Goal: Information Seeking & Learning: Learn about a topic

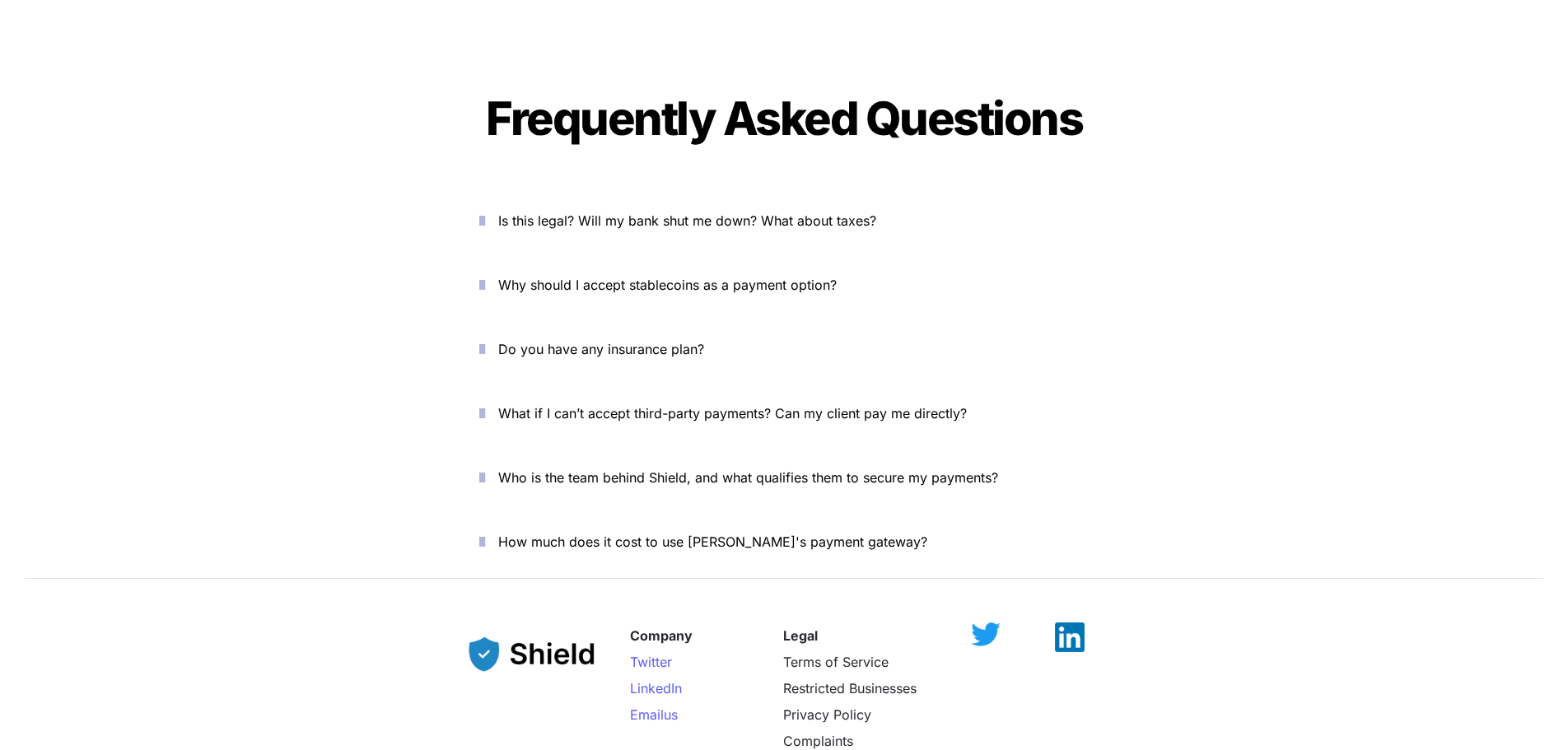
scroll to position [5922, 0]
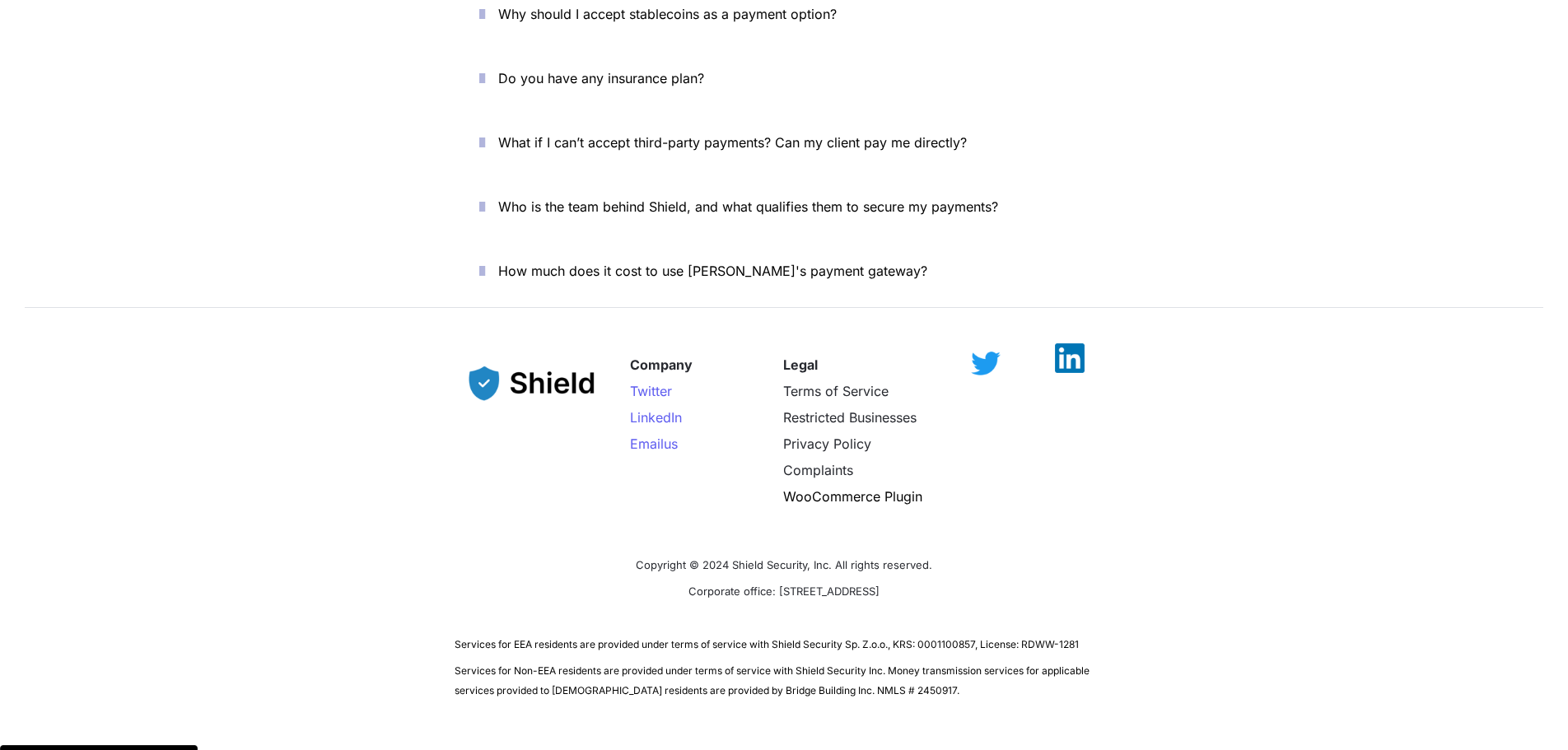
click at [1079, 344] on img at bounding box center [1070, 358] width 30 height 30
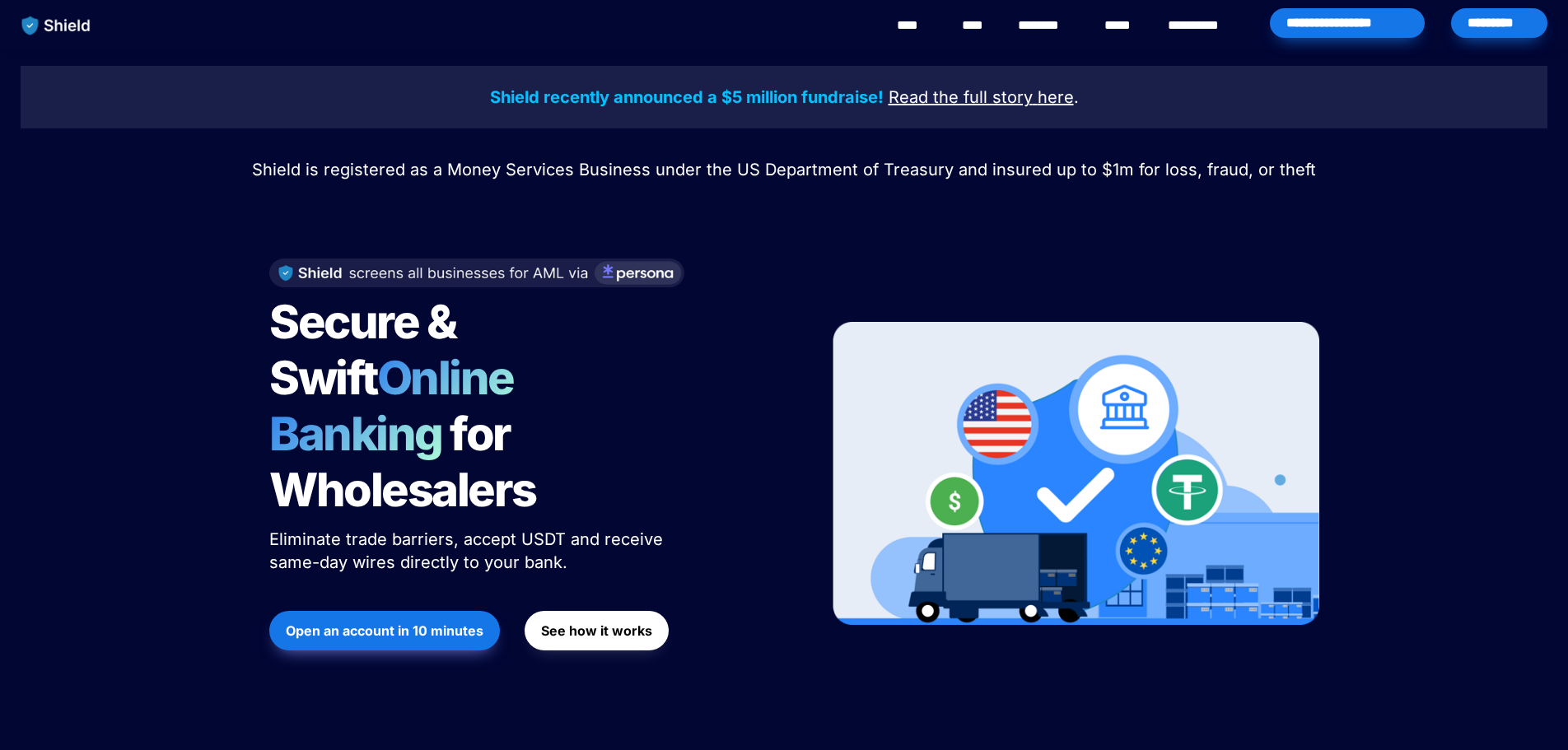
click at [969, 23] on link "****" at bounding box center [976, 25] width 28 height 20
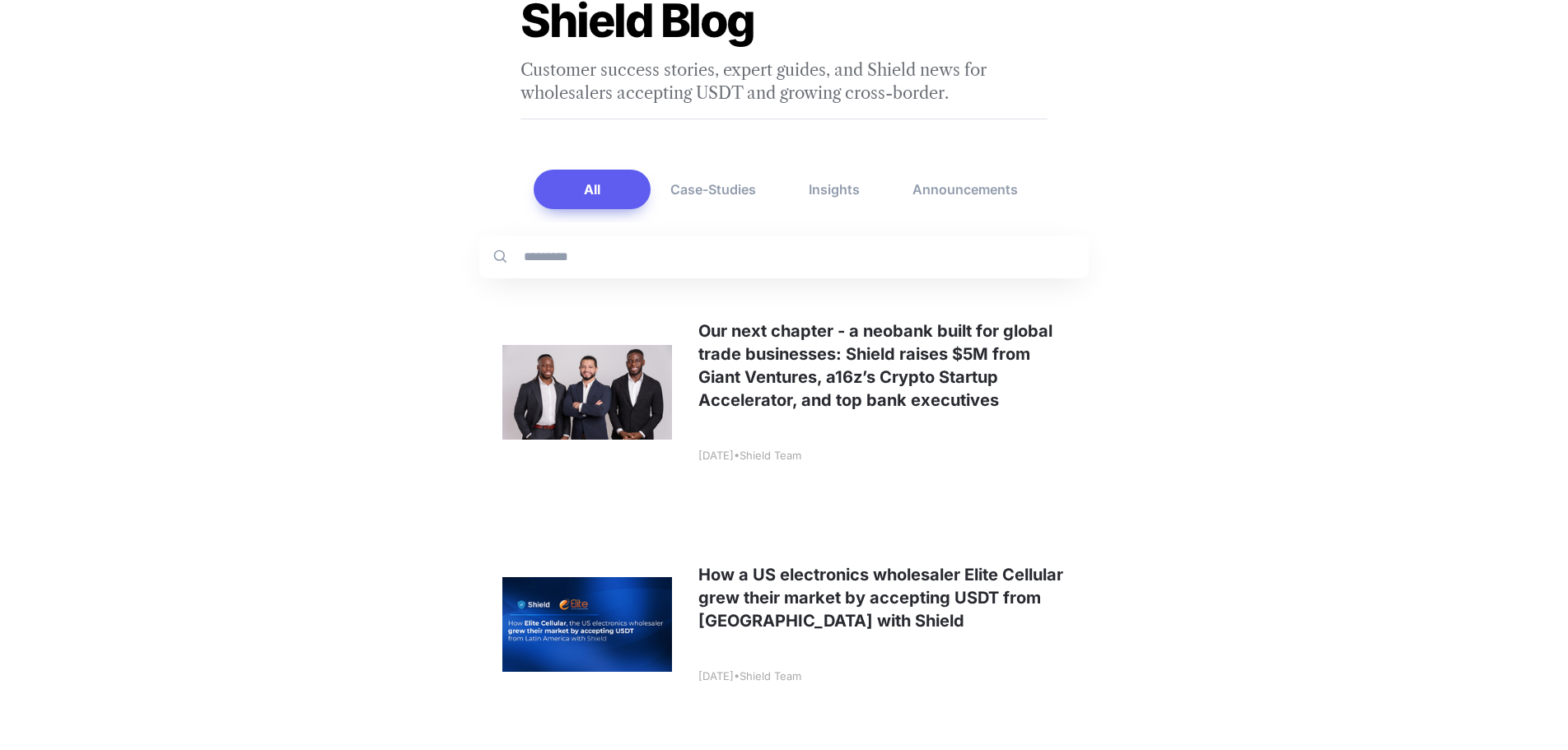
scroll to position [79, 0]
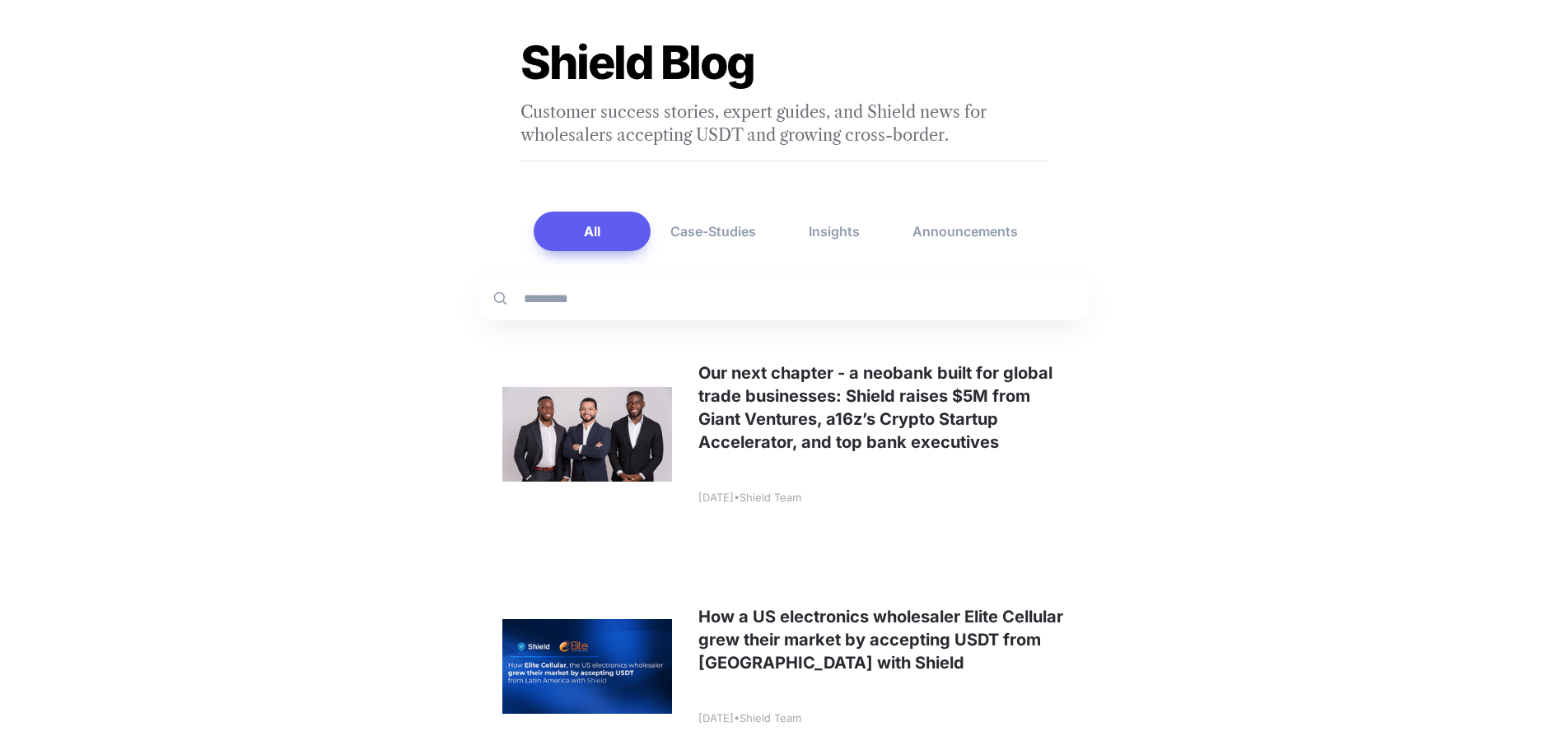
click at [927, 406] on link at bounding box center [784, 434] width 610 height 217
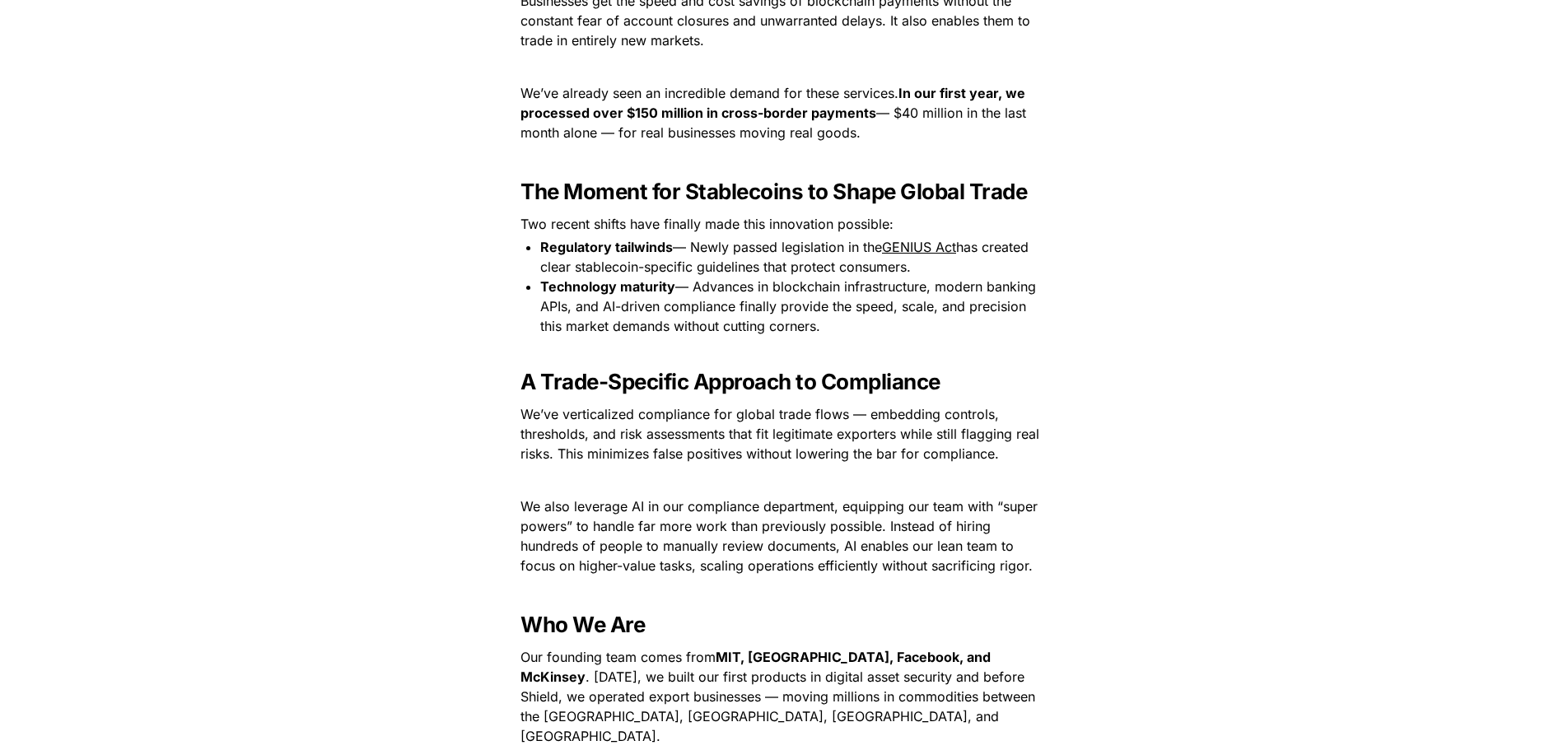
scroll to position [2059, 0]
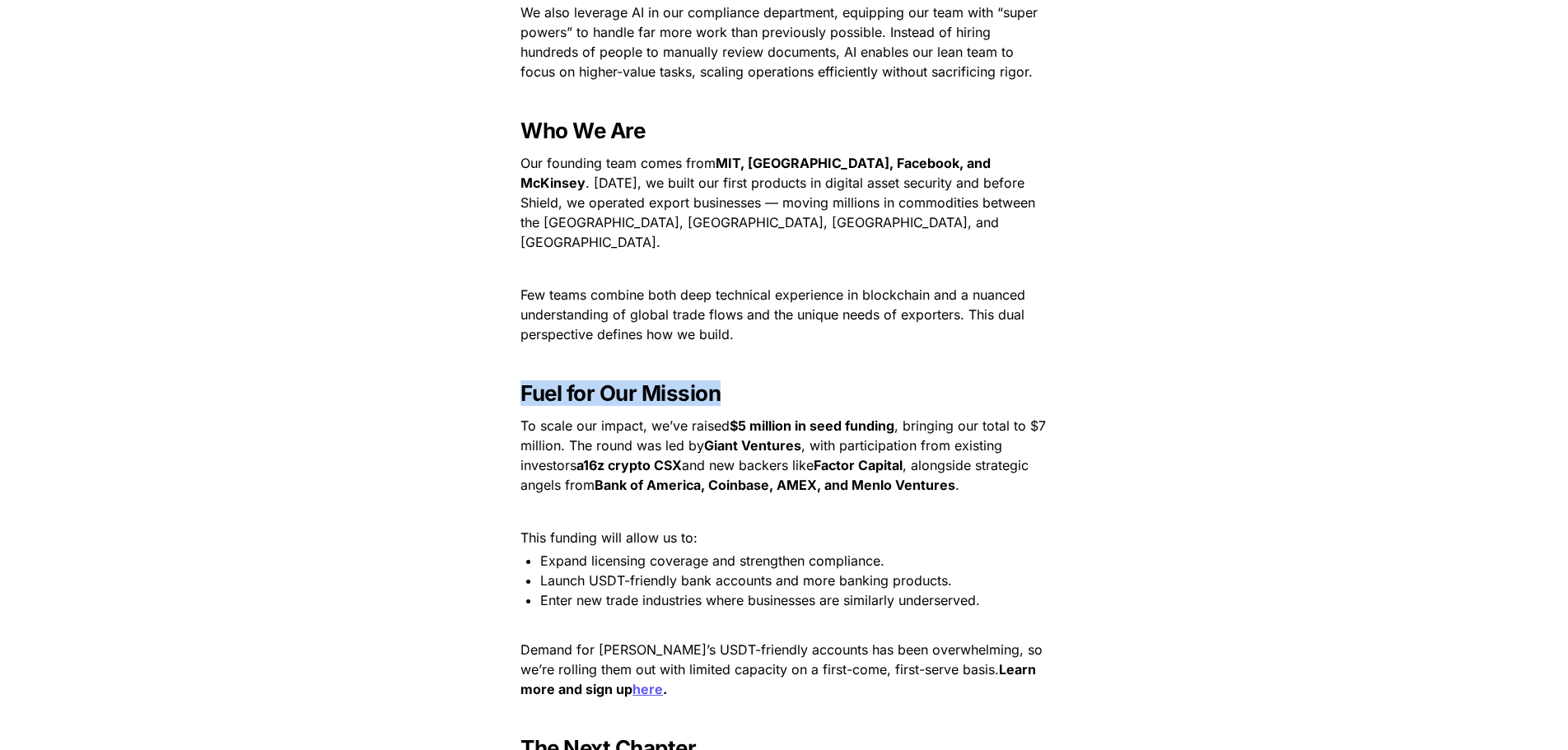
drag, startPoint x: 517, startPoint y: 364, endPoint x: 737, endPoint y: 377, distance: 220.4
click at [737, 377] on h3 "Fuel for Our Mission" at bounding box center [784, 393] width 576 height 38
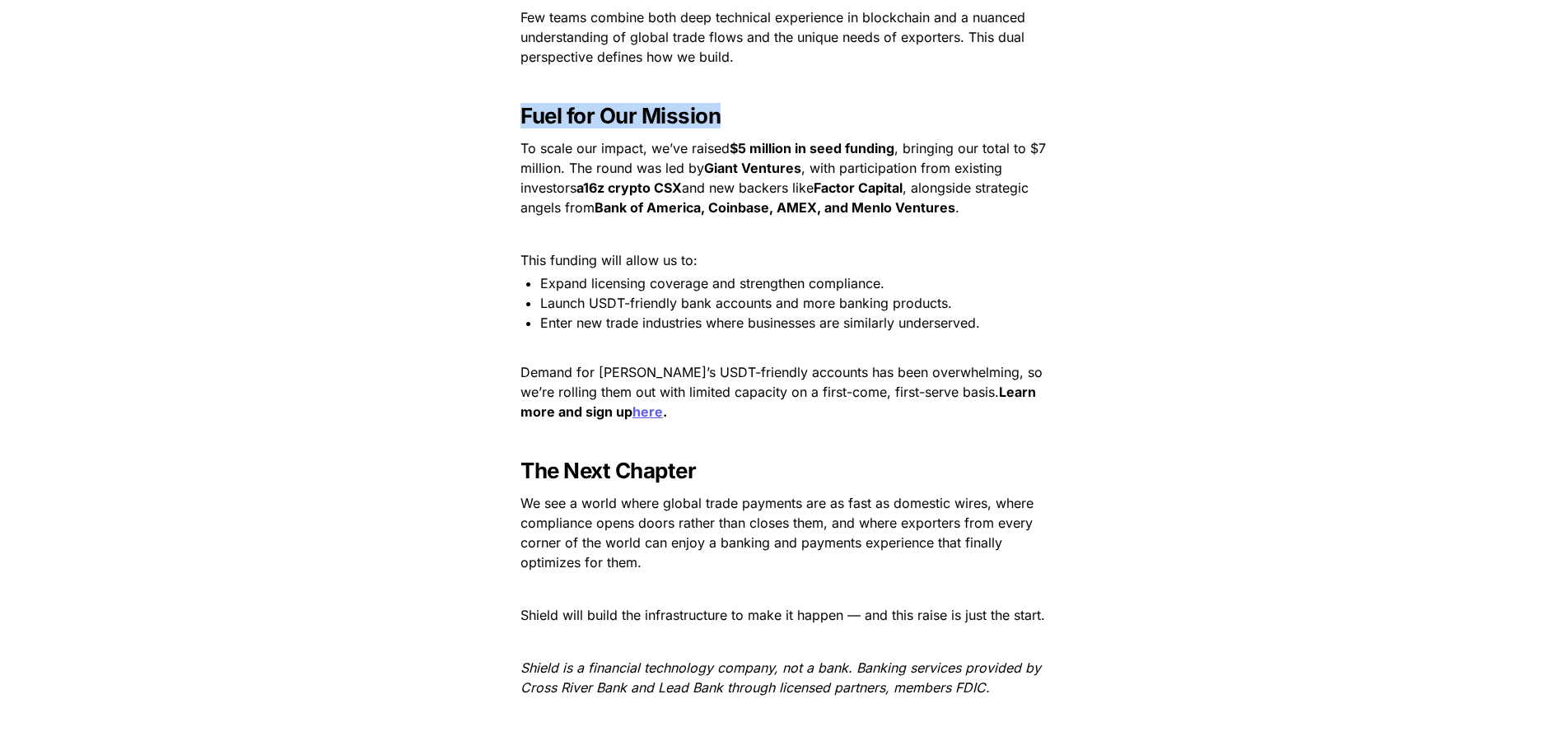
scroll to position [2141, 0]
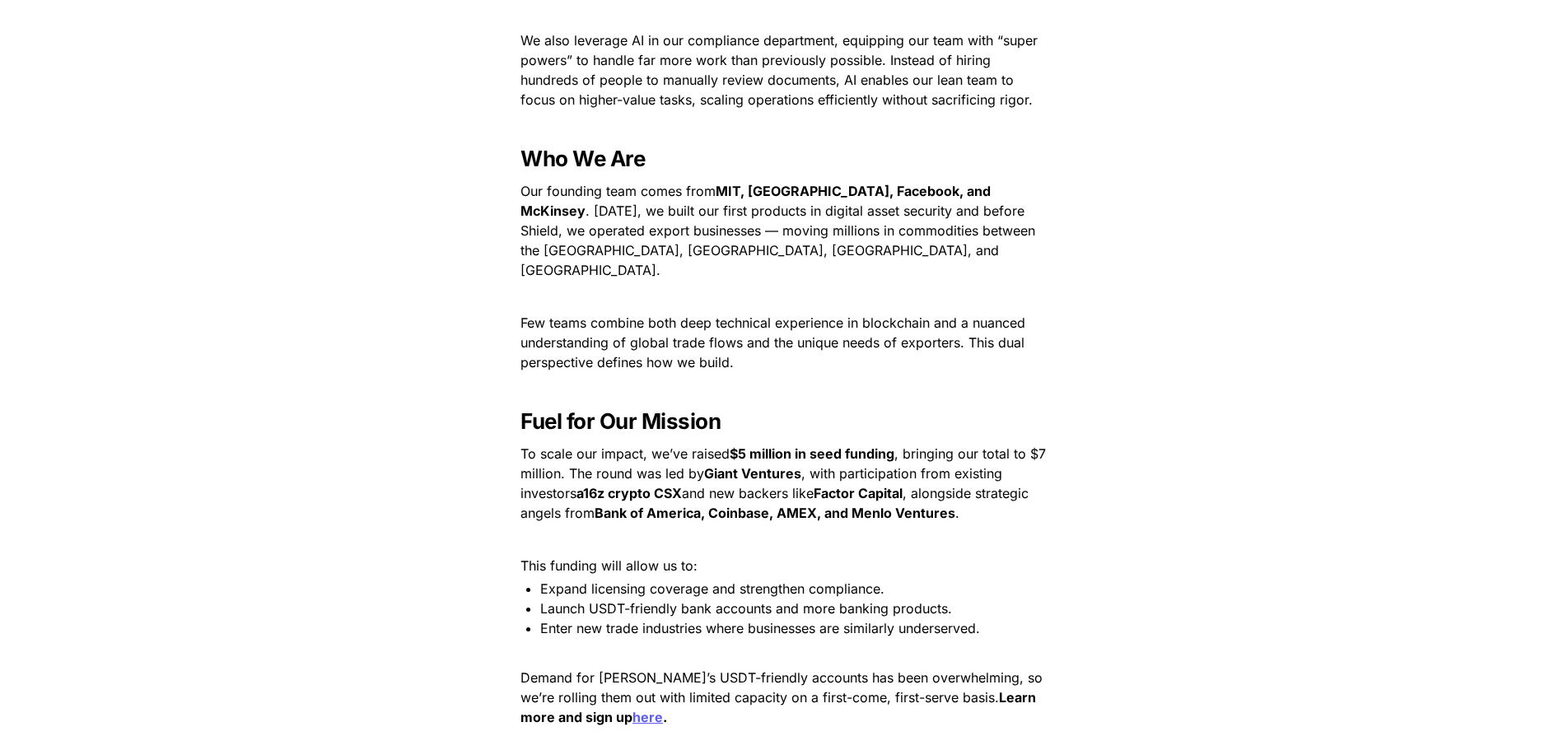
scroll to position [2045, 0]
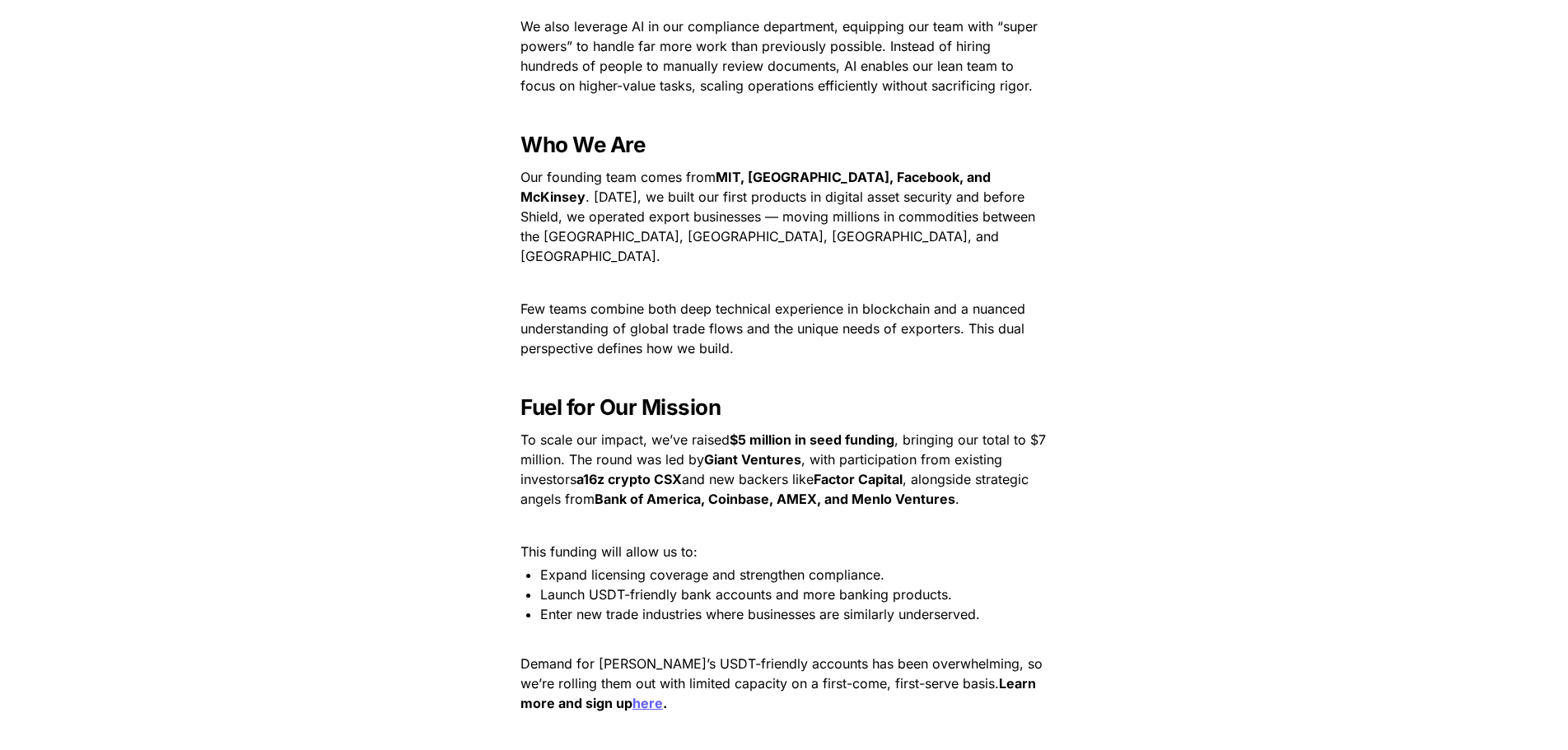
click at [814, 471] on span "and new backers like" at bounding box center [747, 479] width 132 height 16
click at [847, 471] on strong "Factor Capital" at bounding box center [858, 479] width 89 height 16
click at [811, 491] on strong "Bank of America, Coinbase, AMEX, and Menlo Ventures" at bounding box center [775, 499] width 361 height 16
copy strong "AMEX"
